Goal: Information Seeking & Learning: Learn about a topic

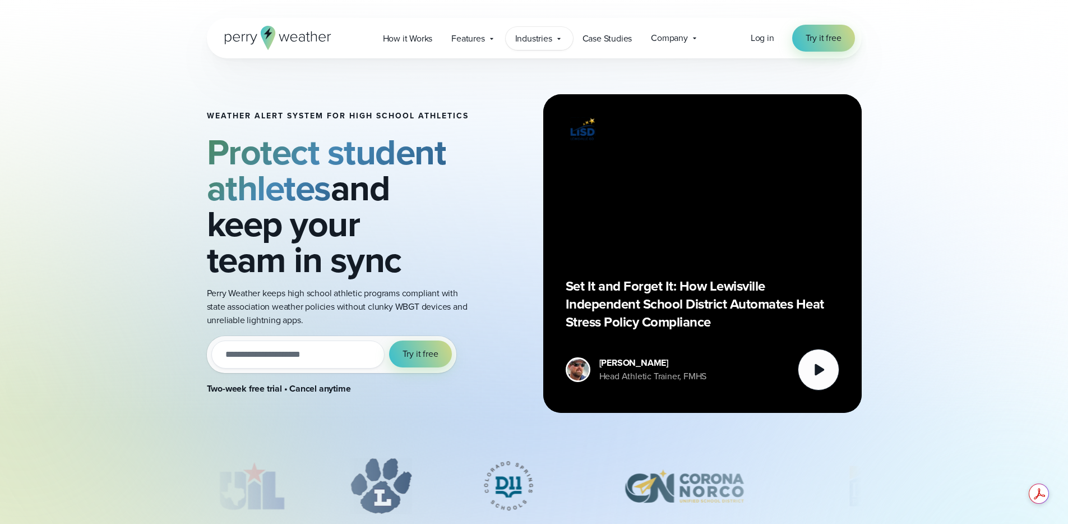
click at [561, 38] on icon at bounding box center [559, 38] width 9 height 9
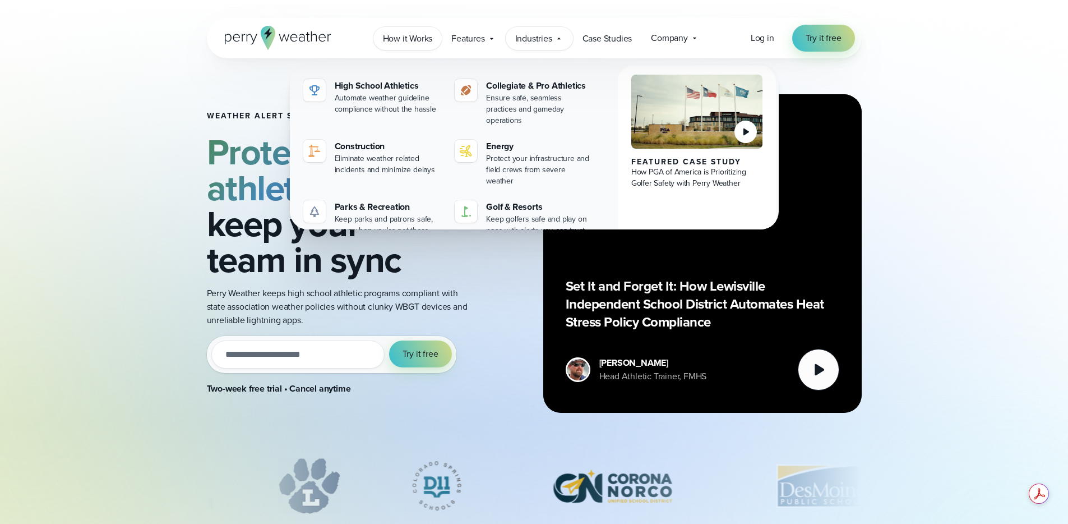
click at [390, 32] on span "How it Works" at bounding box center [408, 38] width 50 height 13
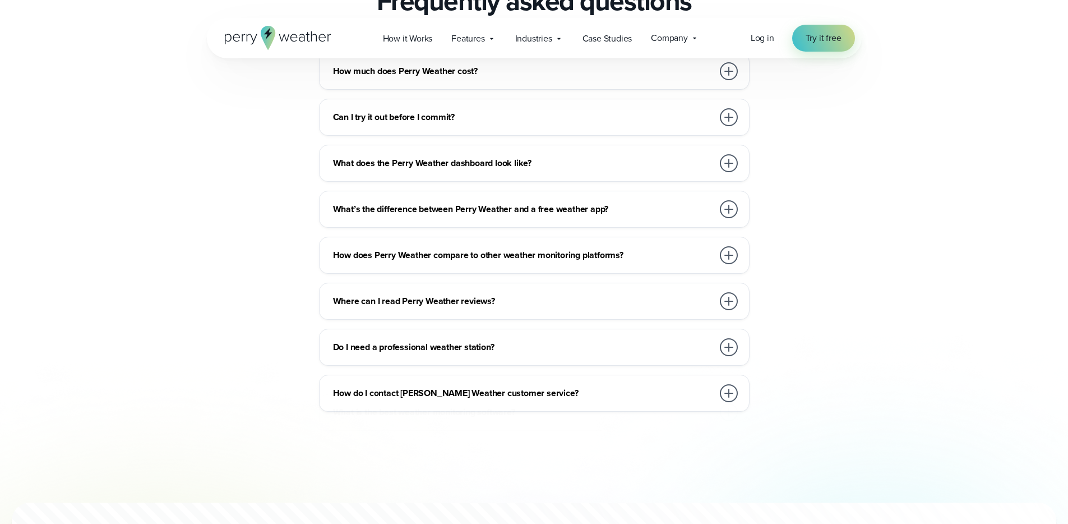
scroll to position [2166, 0]
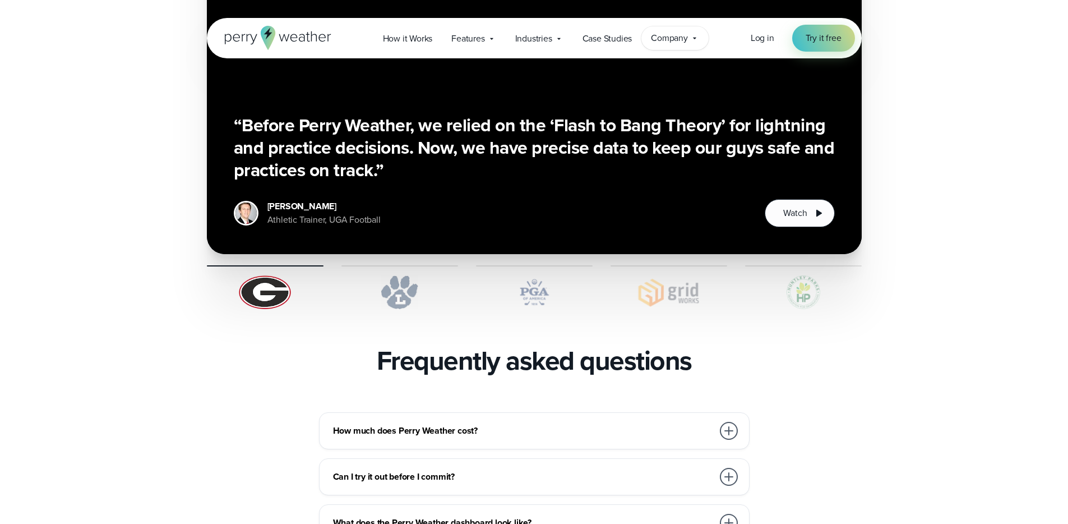
click at [682, 40] on span "Company" at bounding box center [669, 37] width 37 height 13
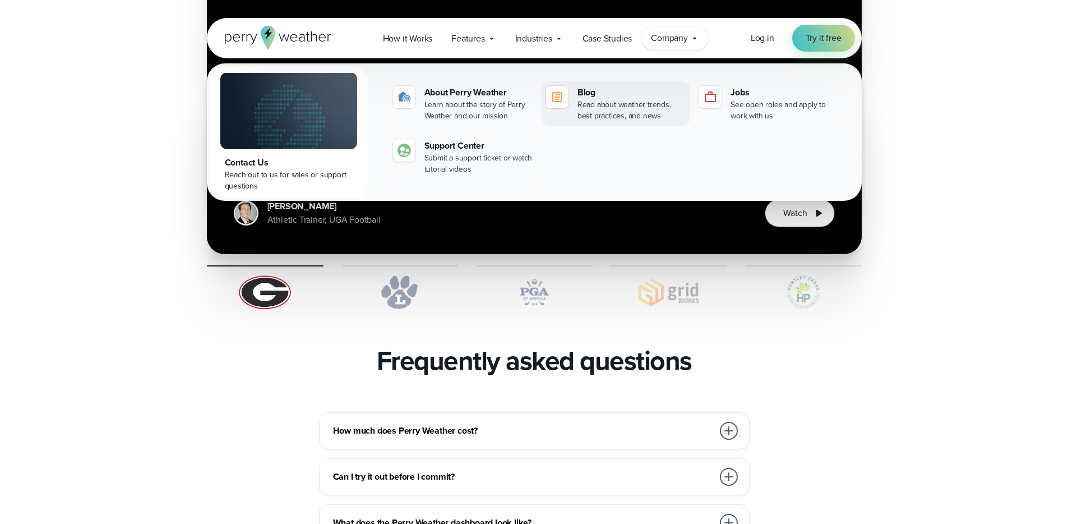
click at [640, 107] on div "Read about weather trends, best practices, and news" at bounding box center [632, 110] width 108 height 22
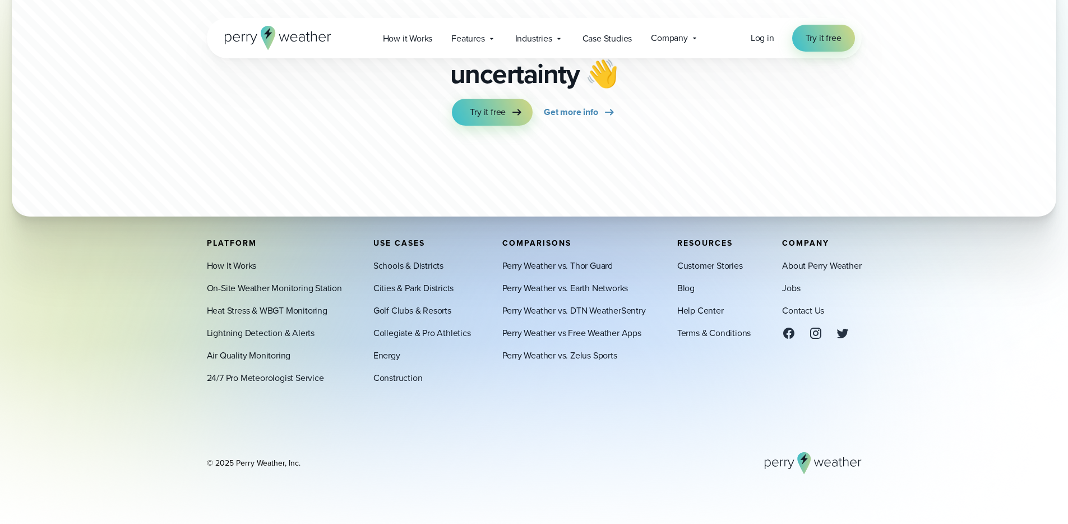
scroll to position [2174, 0]
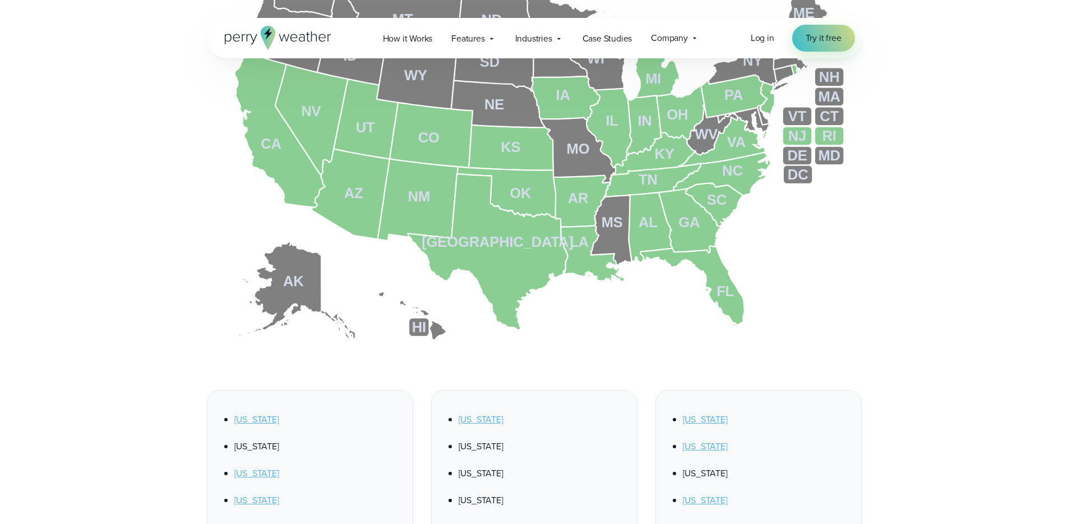
scroll to position [512, 0]
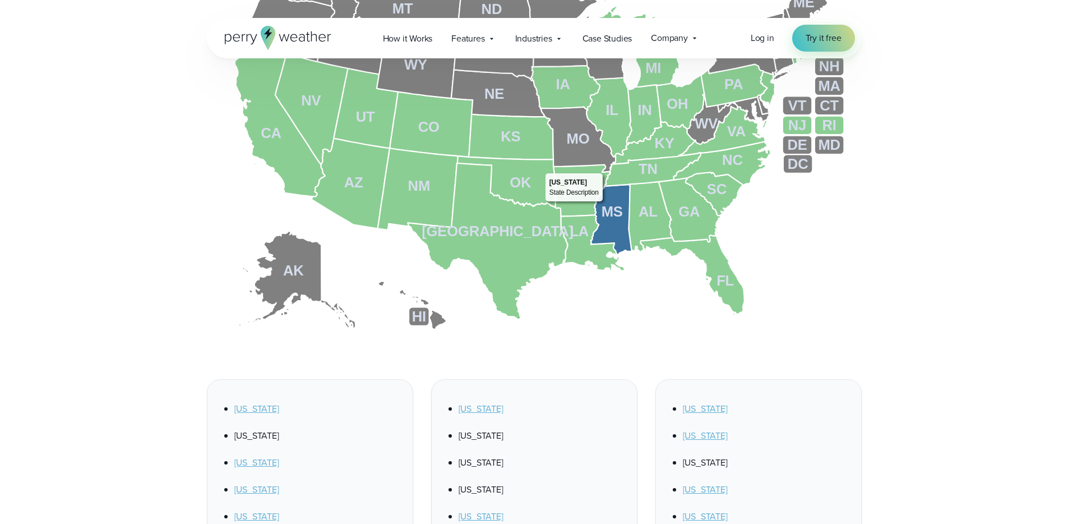
click at [606, 204] on tspan "MS" at bounding box center [612, 212] width 21 height 16
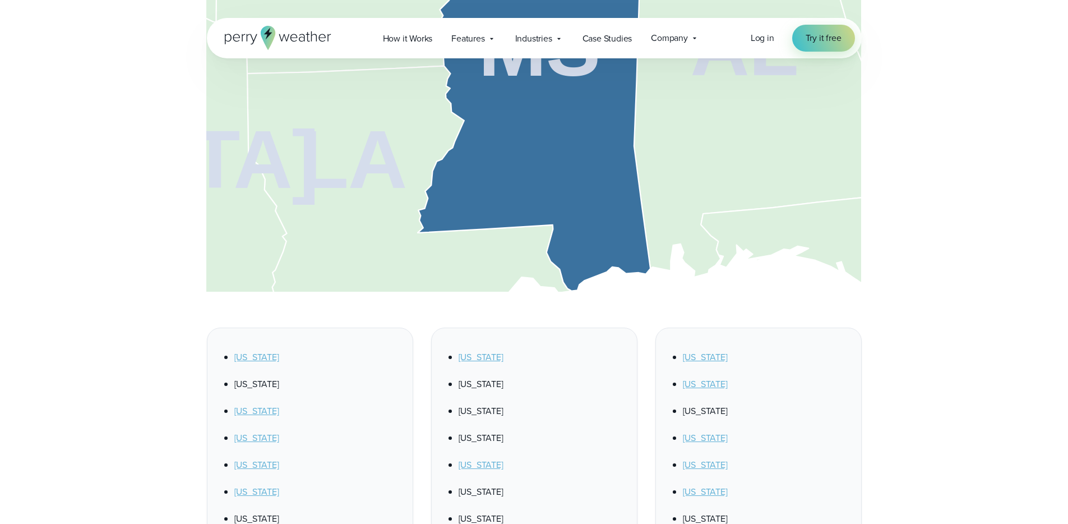
scroll to position [696, 0]
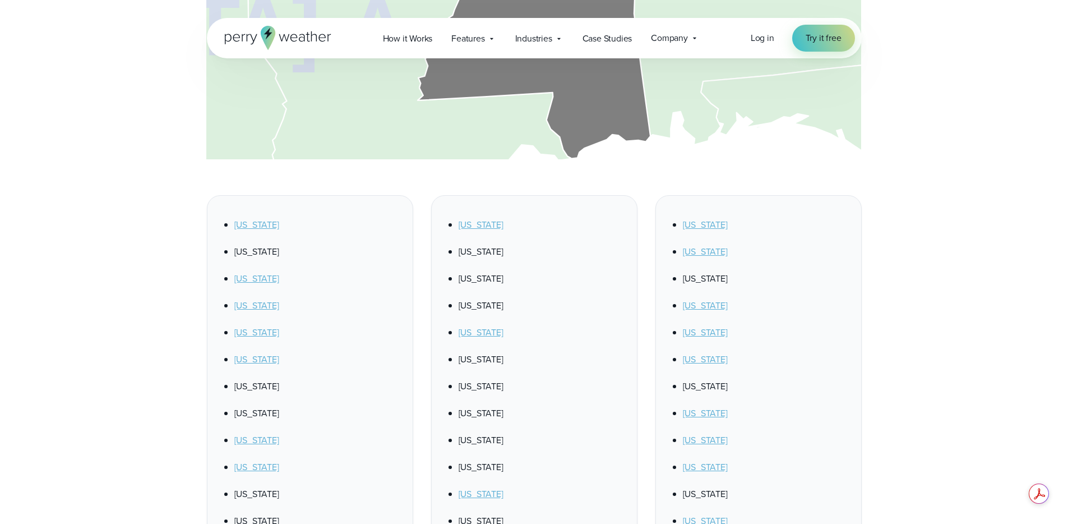
click at [981, 249] on div "Alabama Alaska Arizona Arkansas California Colorado Connecticut Delaware Florid…" at bounding box center [534, 440] width 1068 height 490
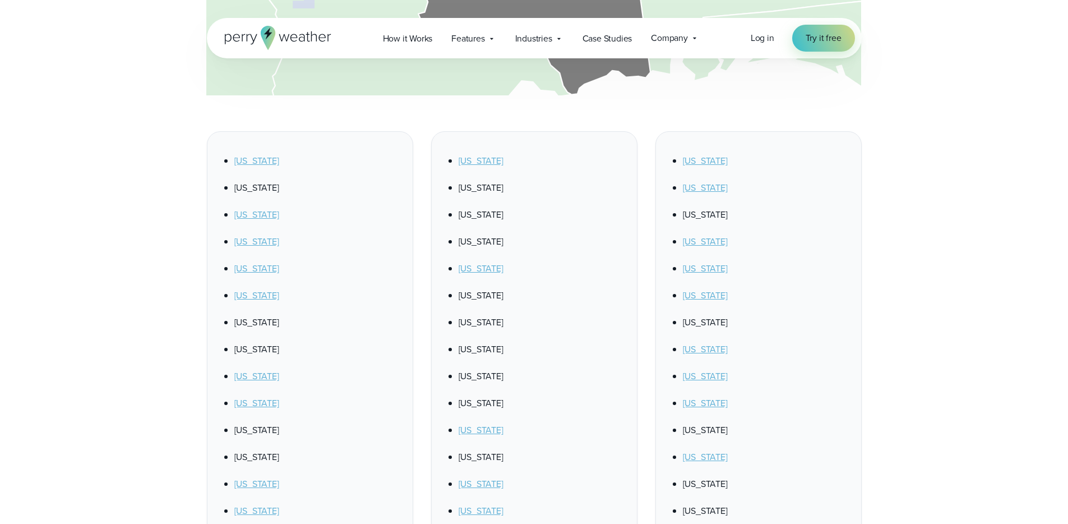
scroll to position [748, 0]
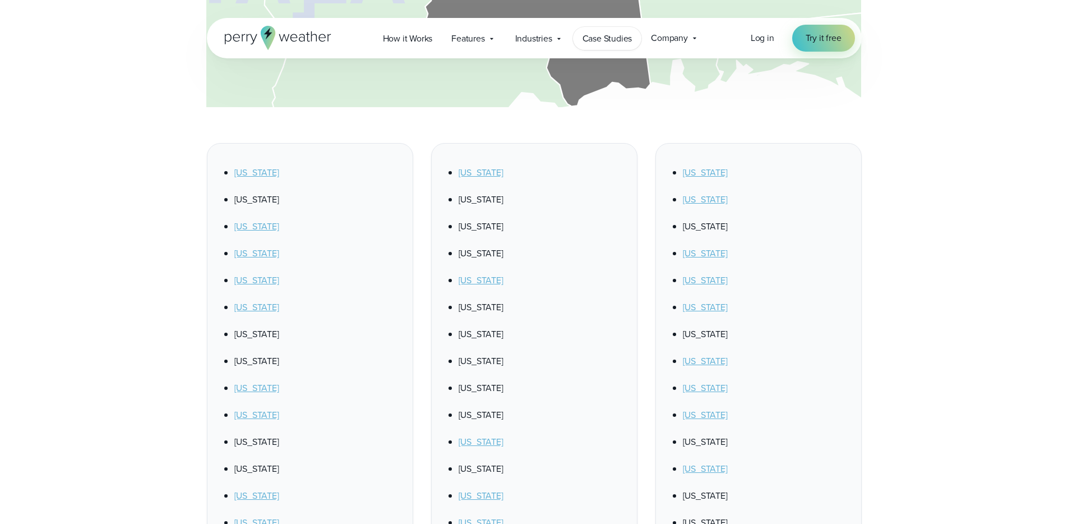
click at [618, 44] on span "Case Studies" at bounding box center [608, 38] width 50 height 13
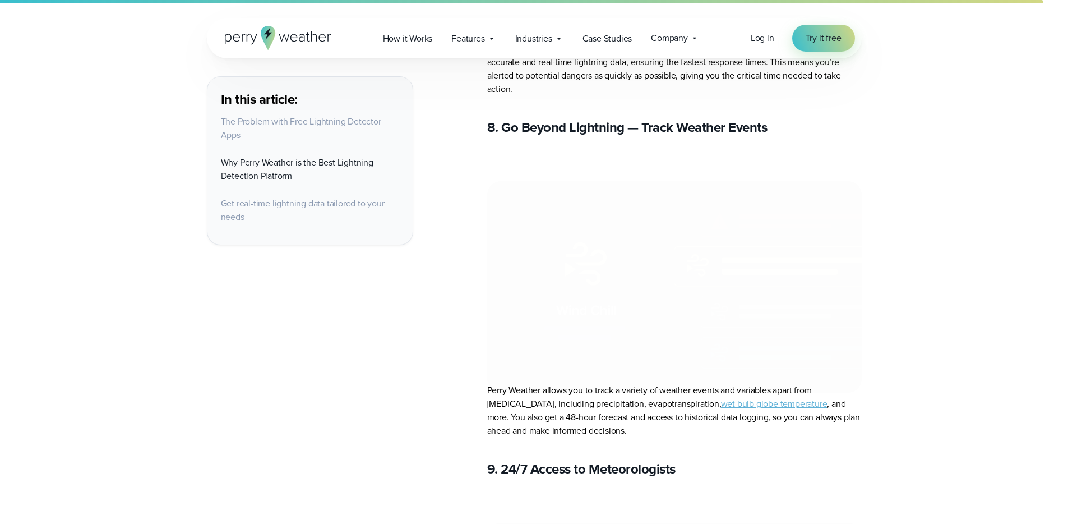
scroll to position [5576, 0]
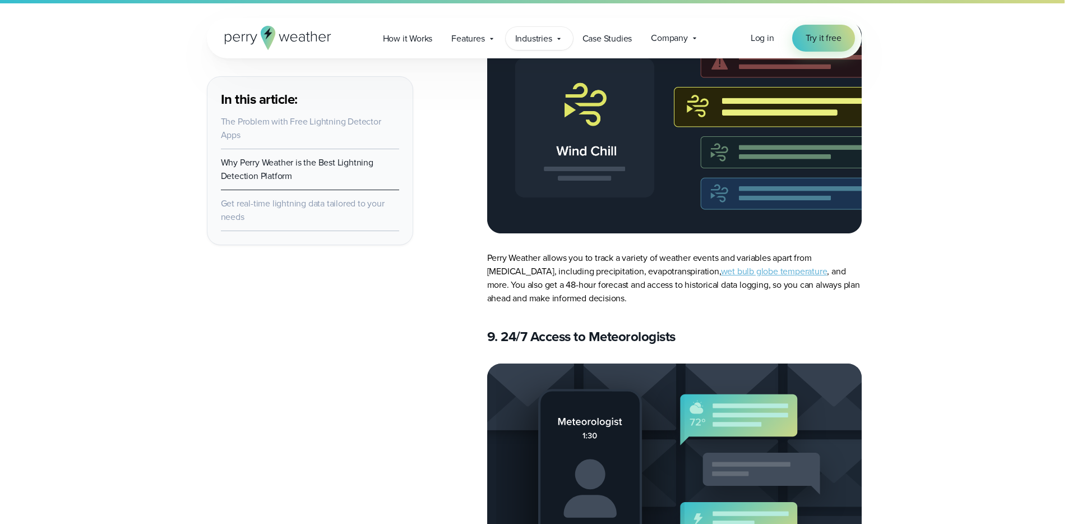
click at [547, 36] on span "Industries" at bounding box center [533, 38] width 37 height 13
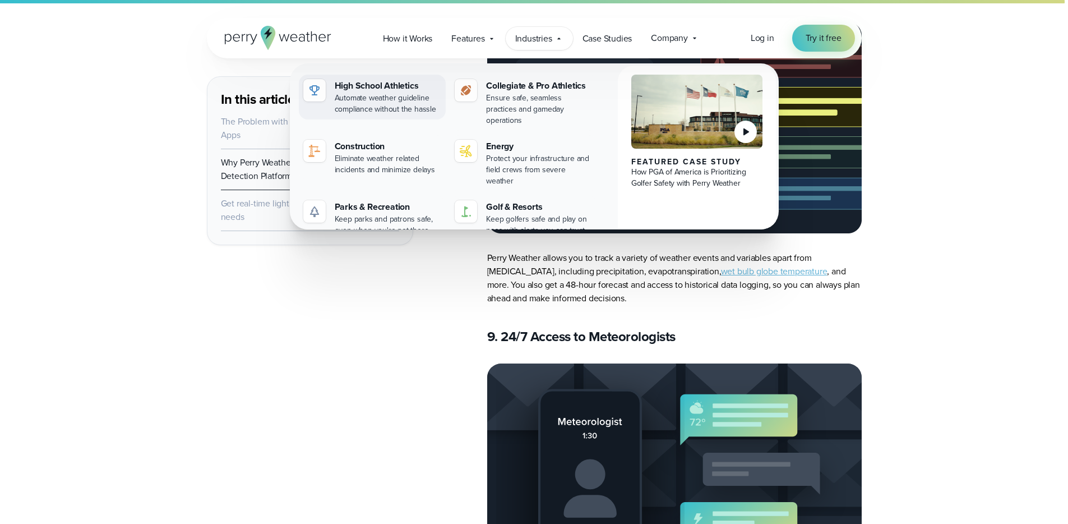
click at [402, 89] on div "High School Athletics" at bounding box center [388, 85] width 107 height 13
